Goal: Information Seeking & Learning: Learn about a topic

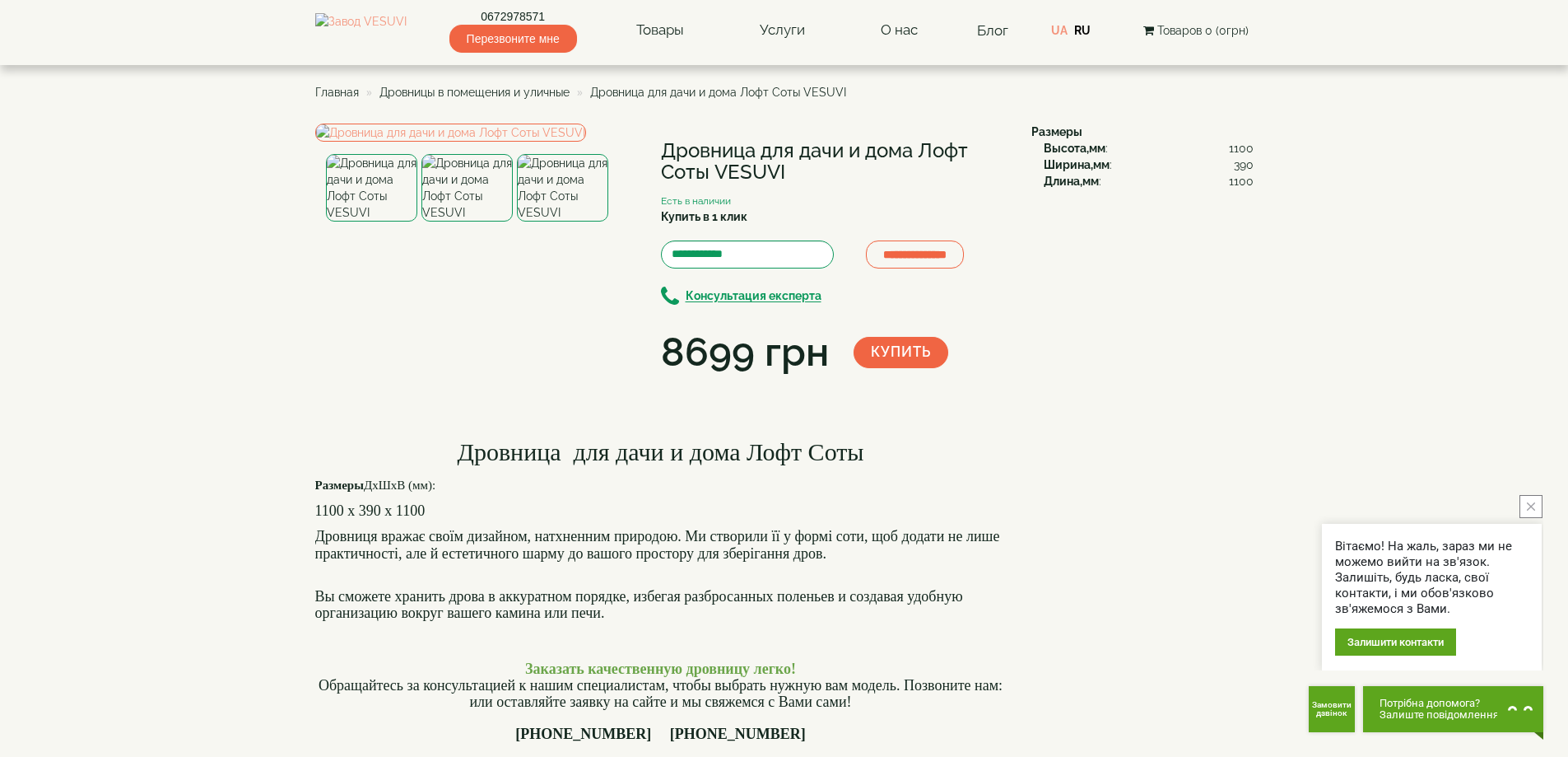
click at [1534, 506] on icon "close button" at bounding box center [1531, 506] width 8 height 8
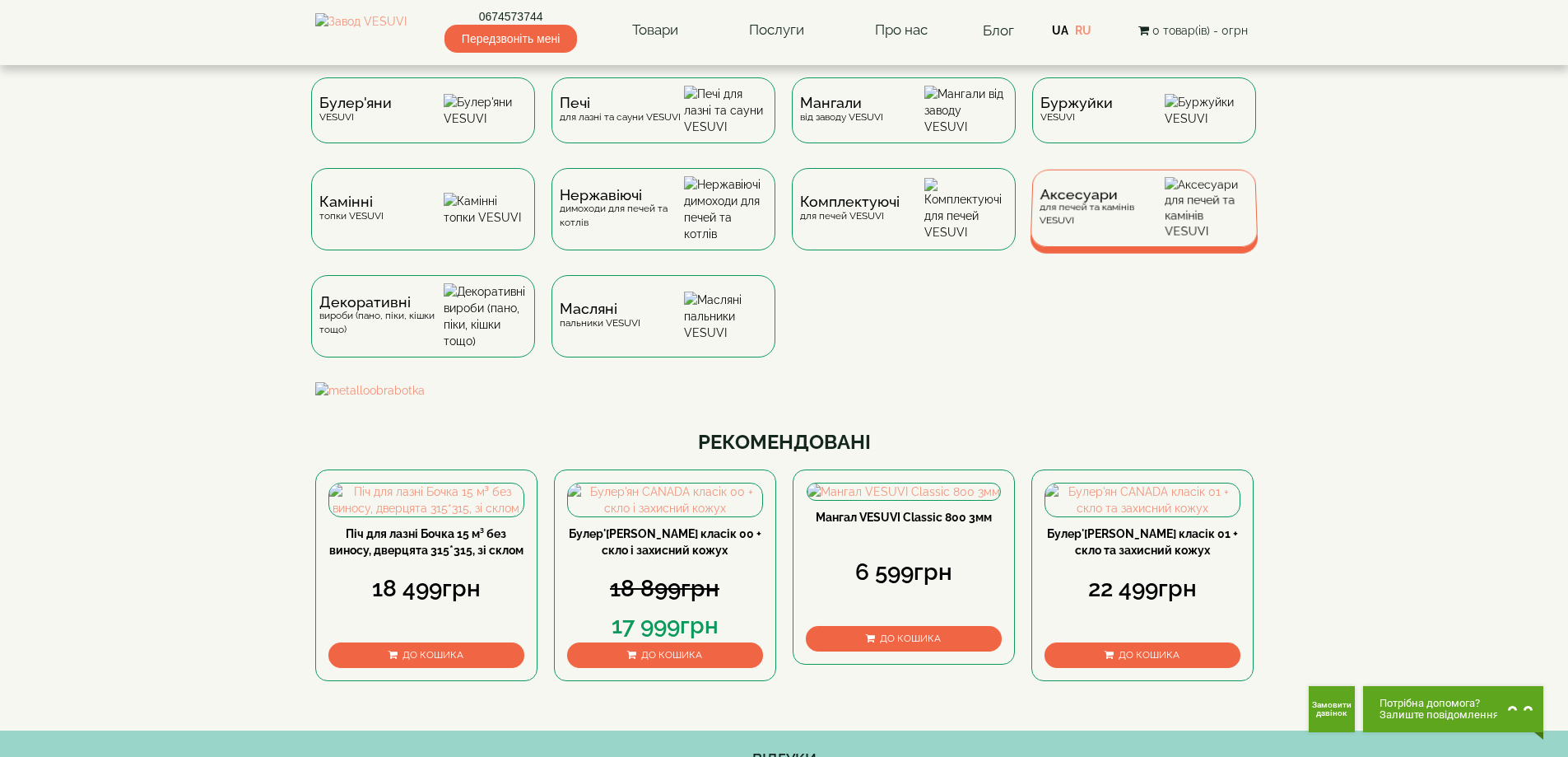
click at [1095, 201] on span "Аксесуари" at bounding box center [1102, 195] width 125 height 12
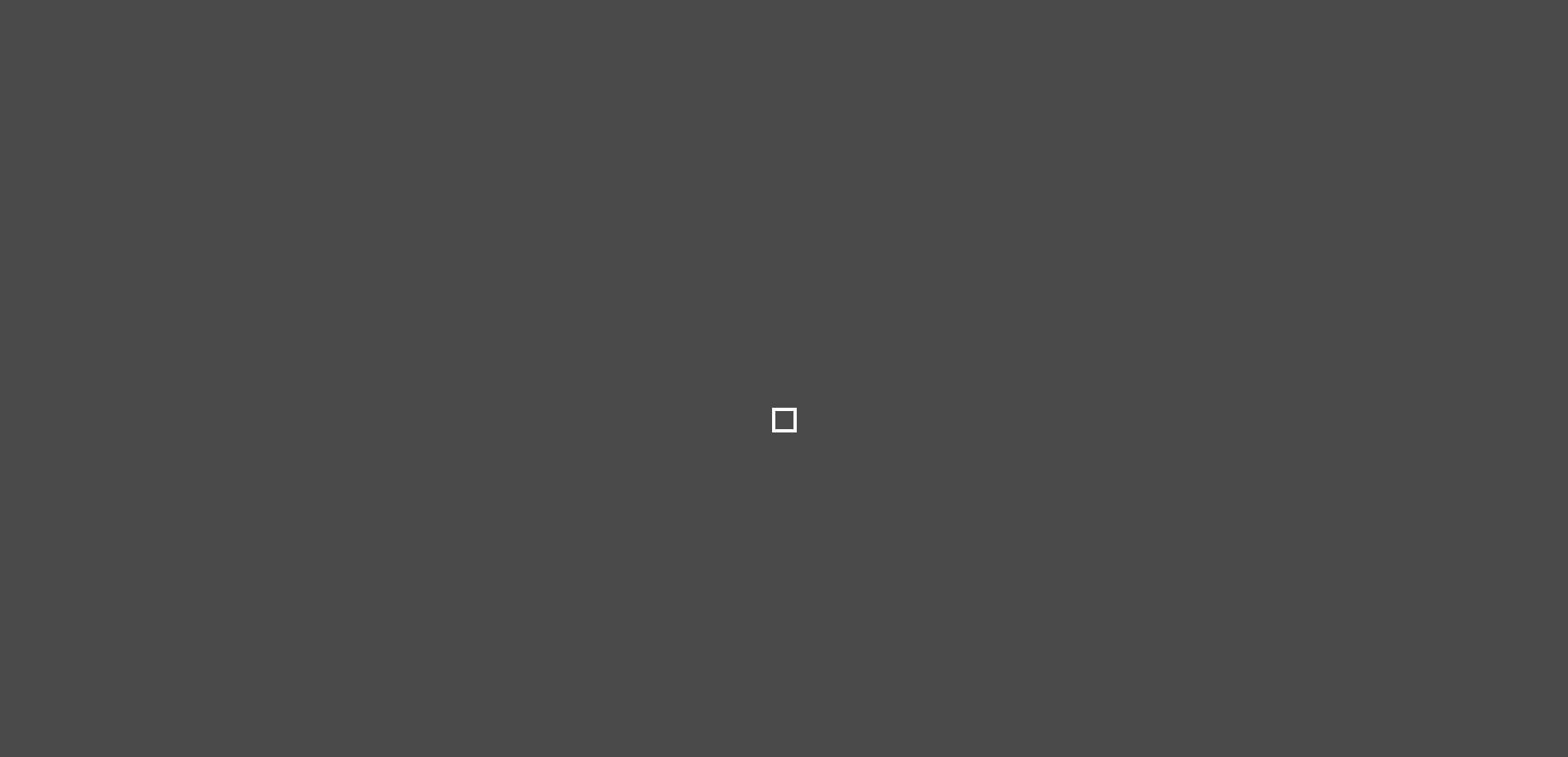
type input "*****"
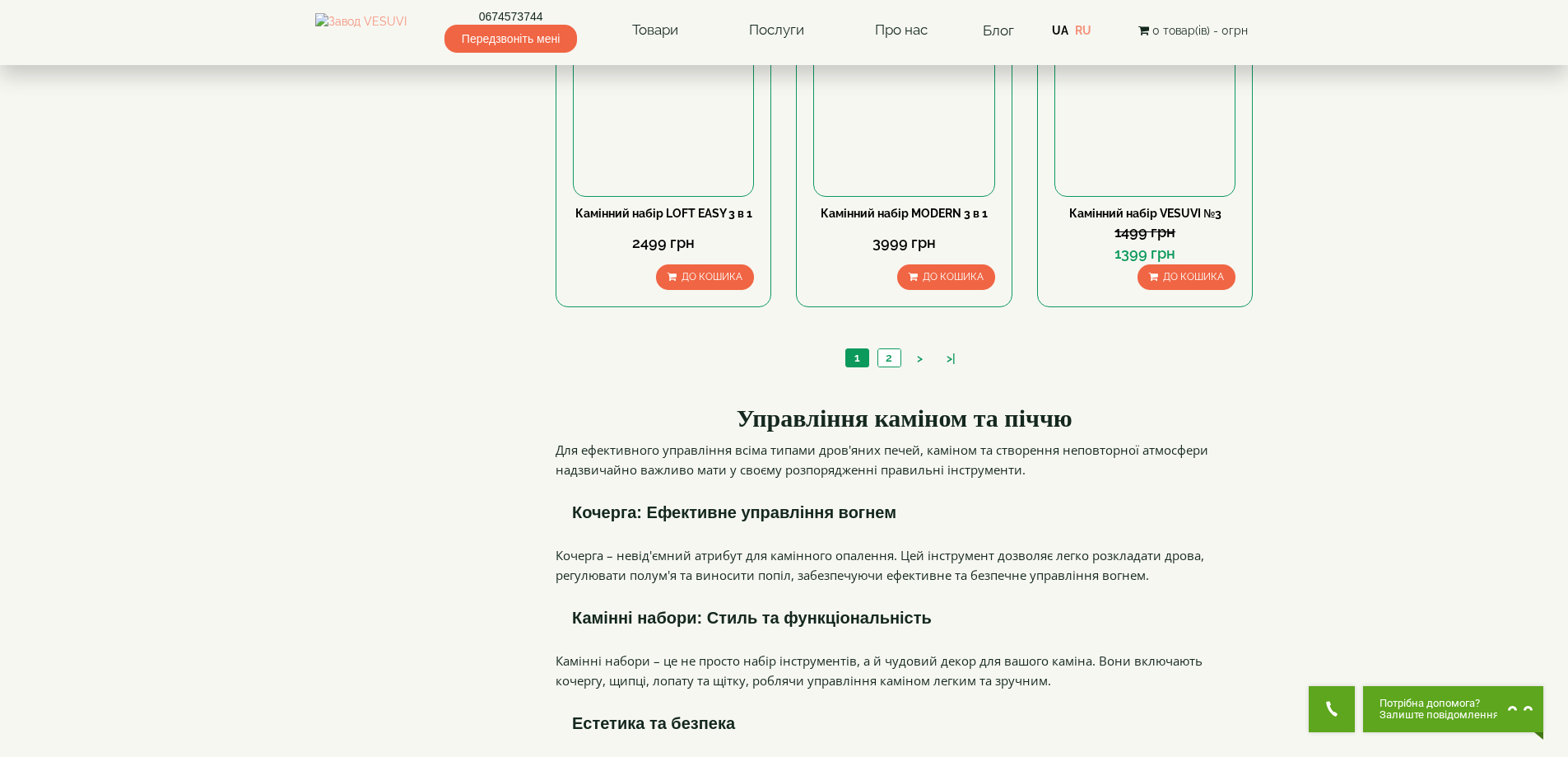
scroll to position [1812, 0]
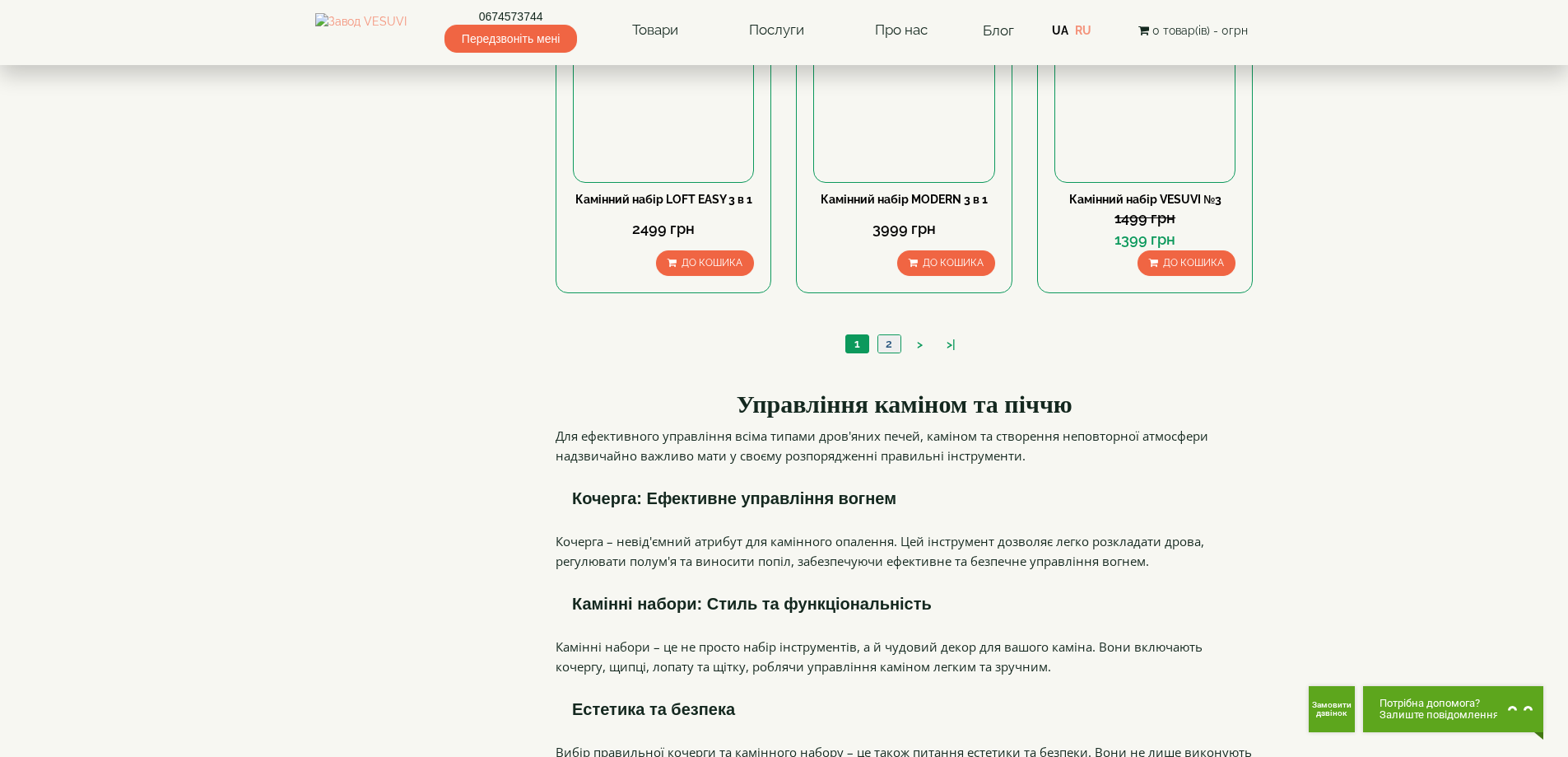
click at [899, 335] on link "2" at bounding box center [889, 344] width 23 height 18
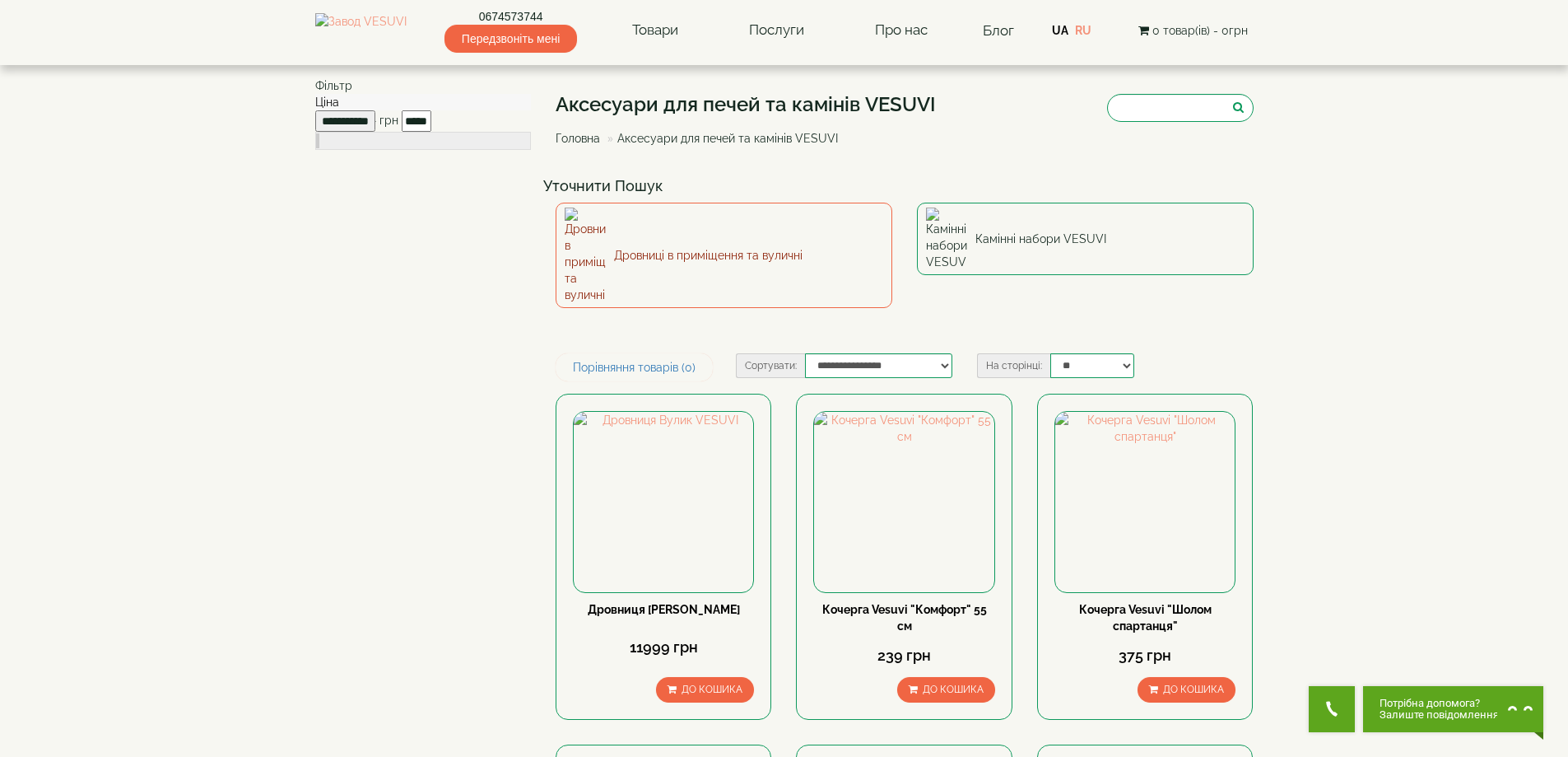
click at [748, 228] on link "Дровниці в приміщення та вуличні" at bounding box center [724, 256] width 337 height 106
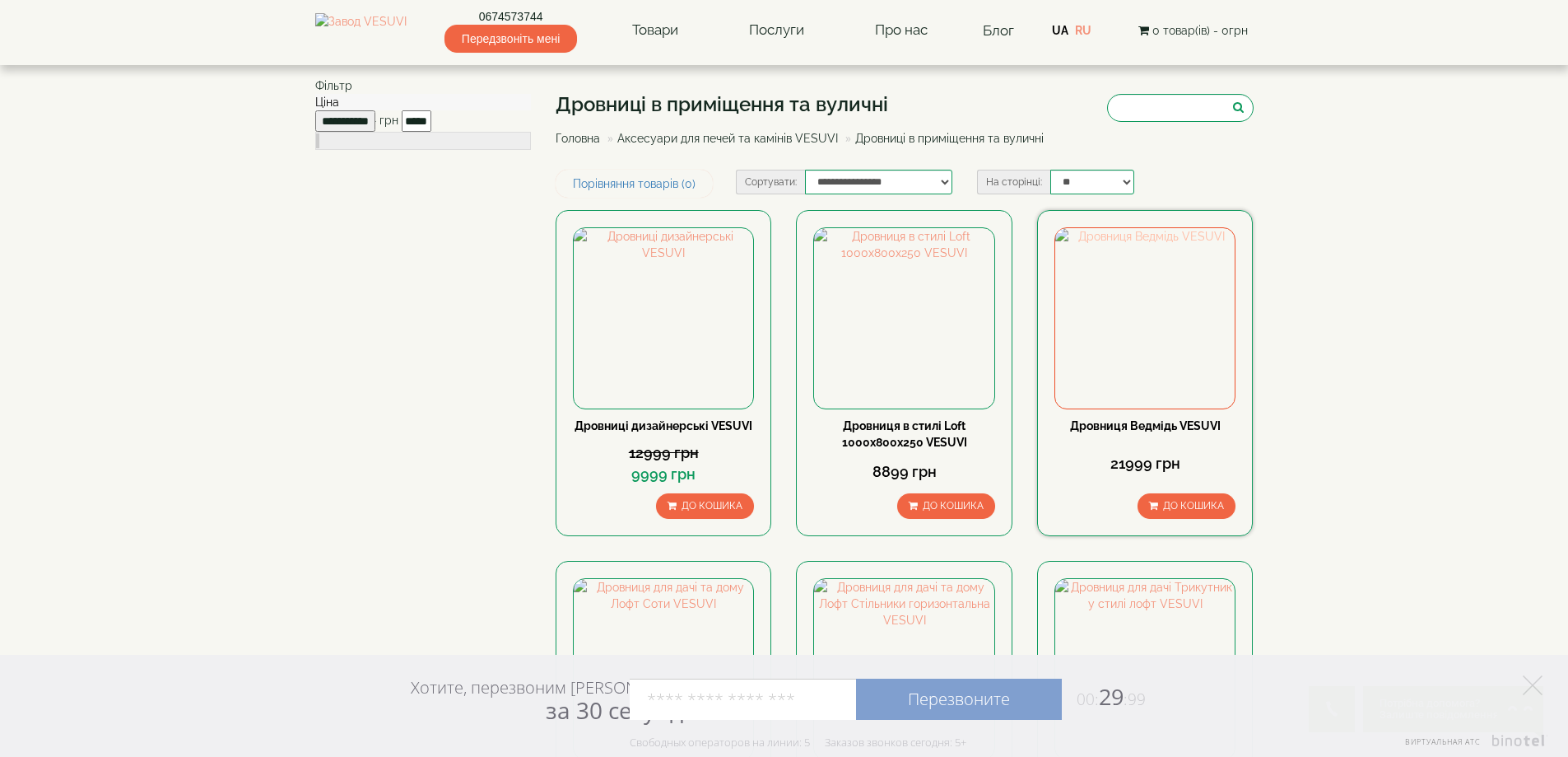
click at [1161, 310] on img at bounding box center [1145, 318] width 180 height 180
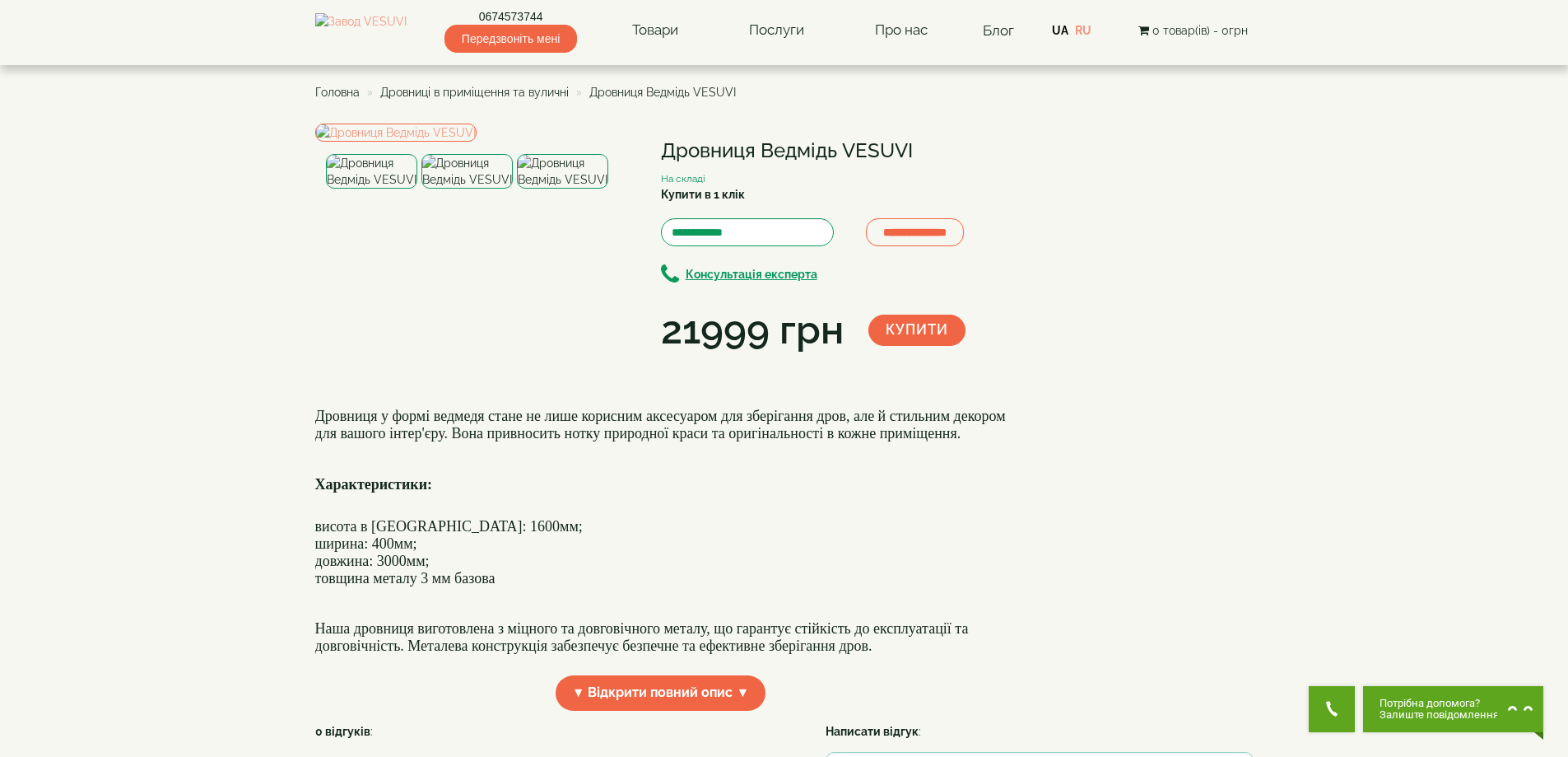
click at [559, 189] on img at bounding box center [563, 171] width 92 height 34
click at [477, 142] on img at bounding box center [396, 132] width 161 height 19
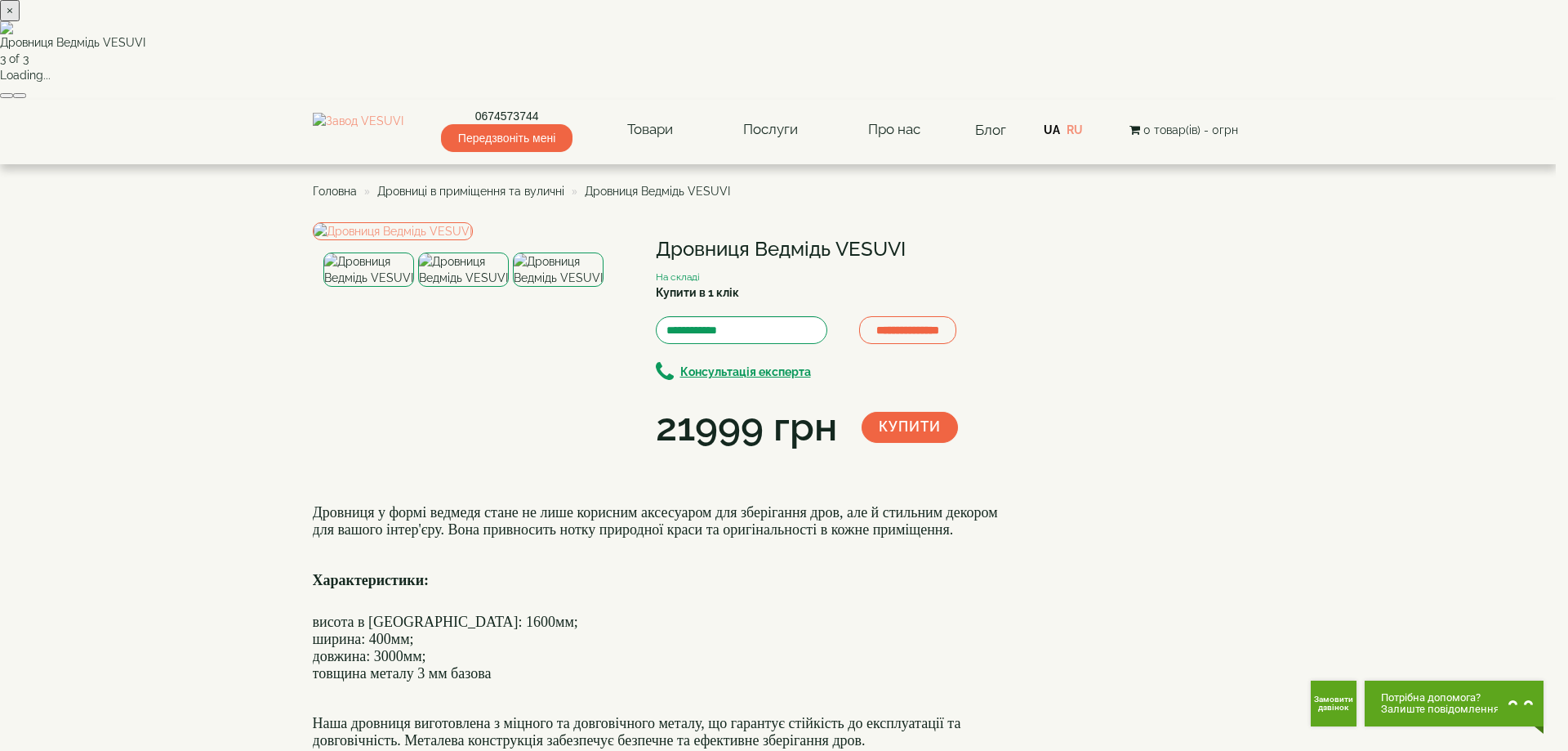
click at [26, 98] on button "button" at bounding box center [19, 96] width 13 height 5
click at [19, 21] on button "×" at bounding box center [10, 10] width 19 height 21
